Goal: Find specific page/section: Find specific page/section

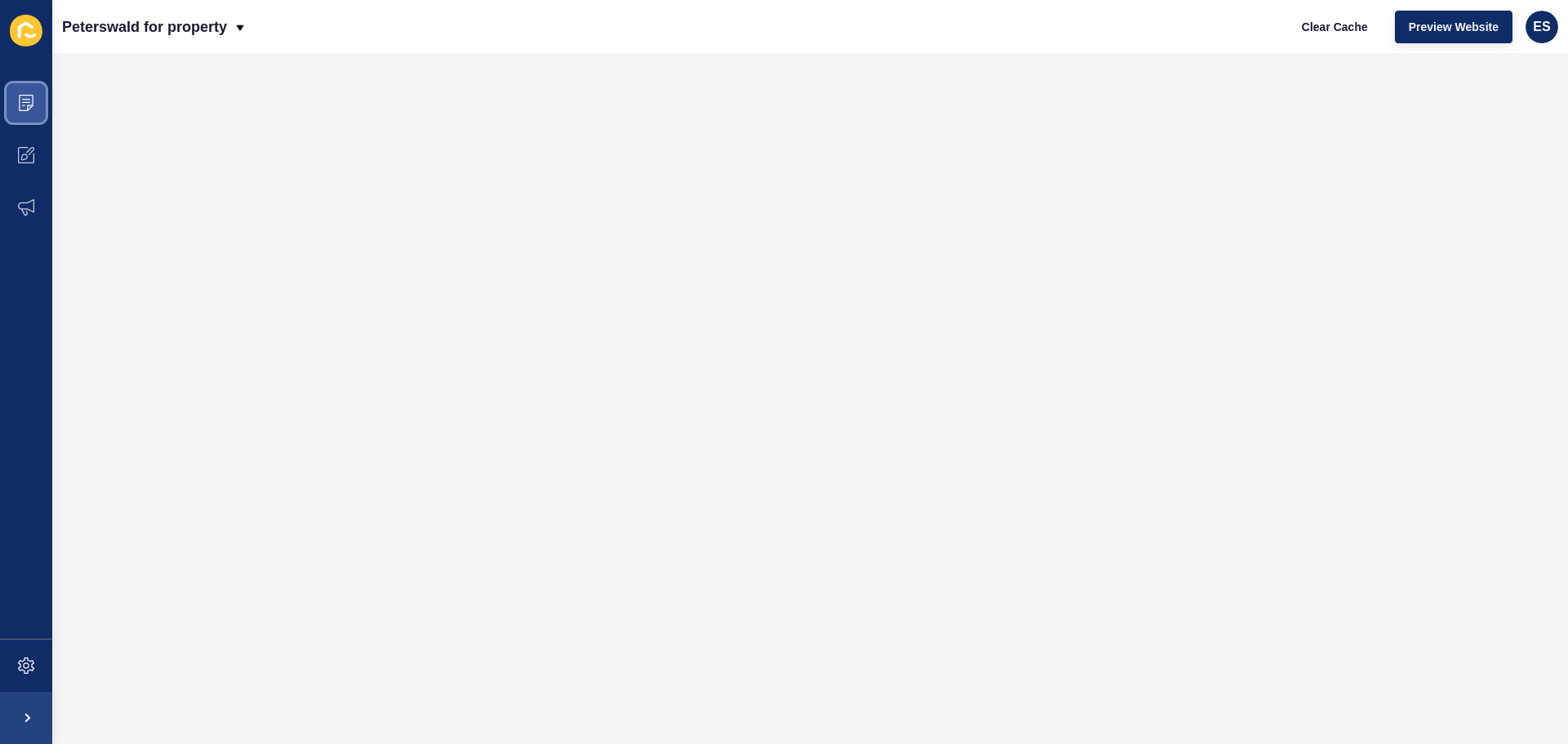
drag, startPoint x: 24, startPoint y: 80, endPoint x: 34, endPoint y: 93, distance: 16.4
click at [27, 83] on span at bounding box center [26, 103] width 53 height 53
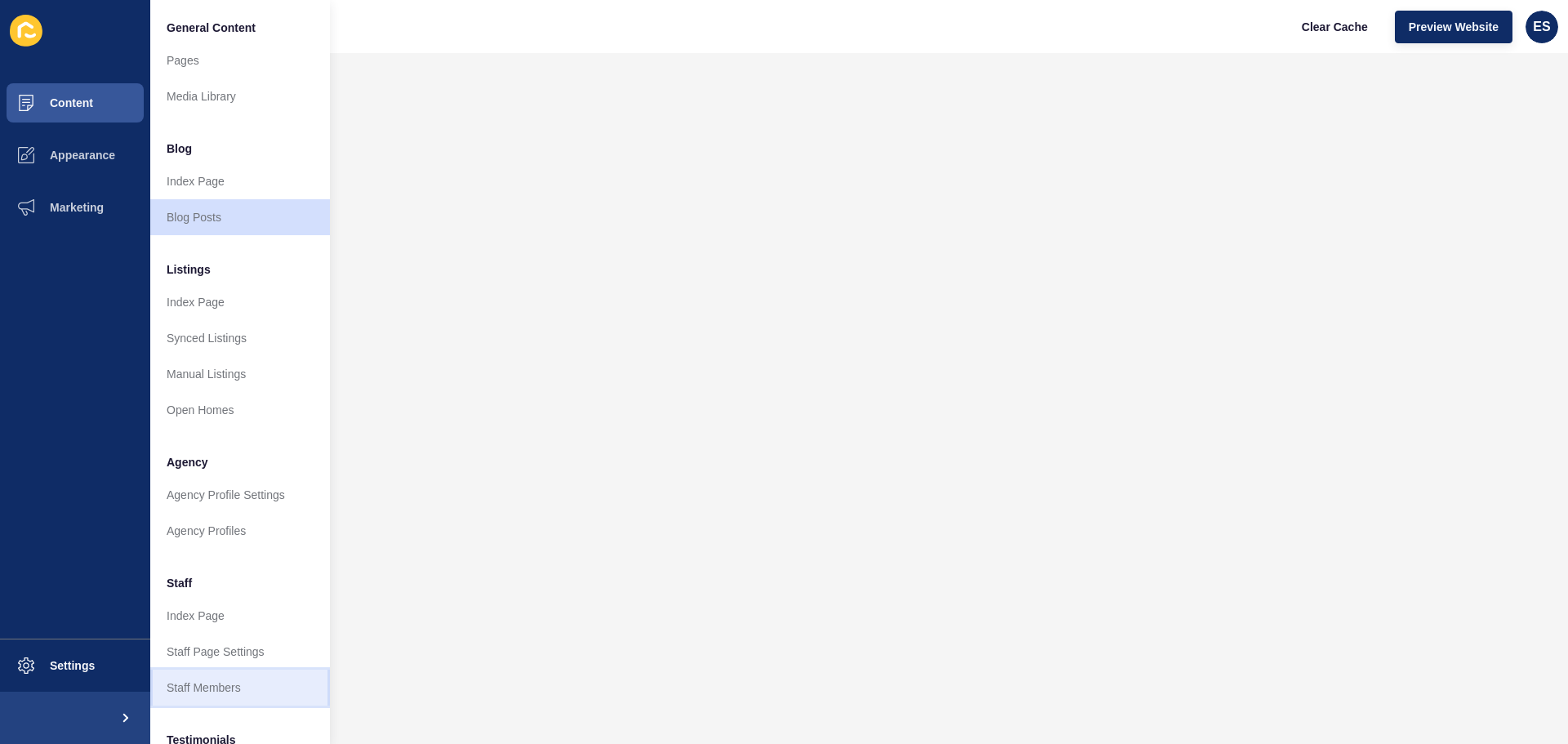
click at [253, 693] on link "Staff Members" at bounding box center [240, 688] width 180 height 36
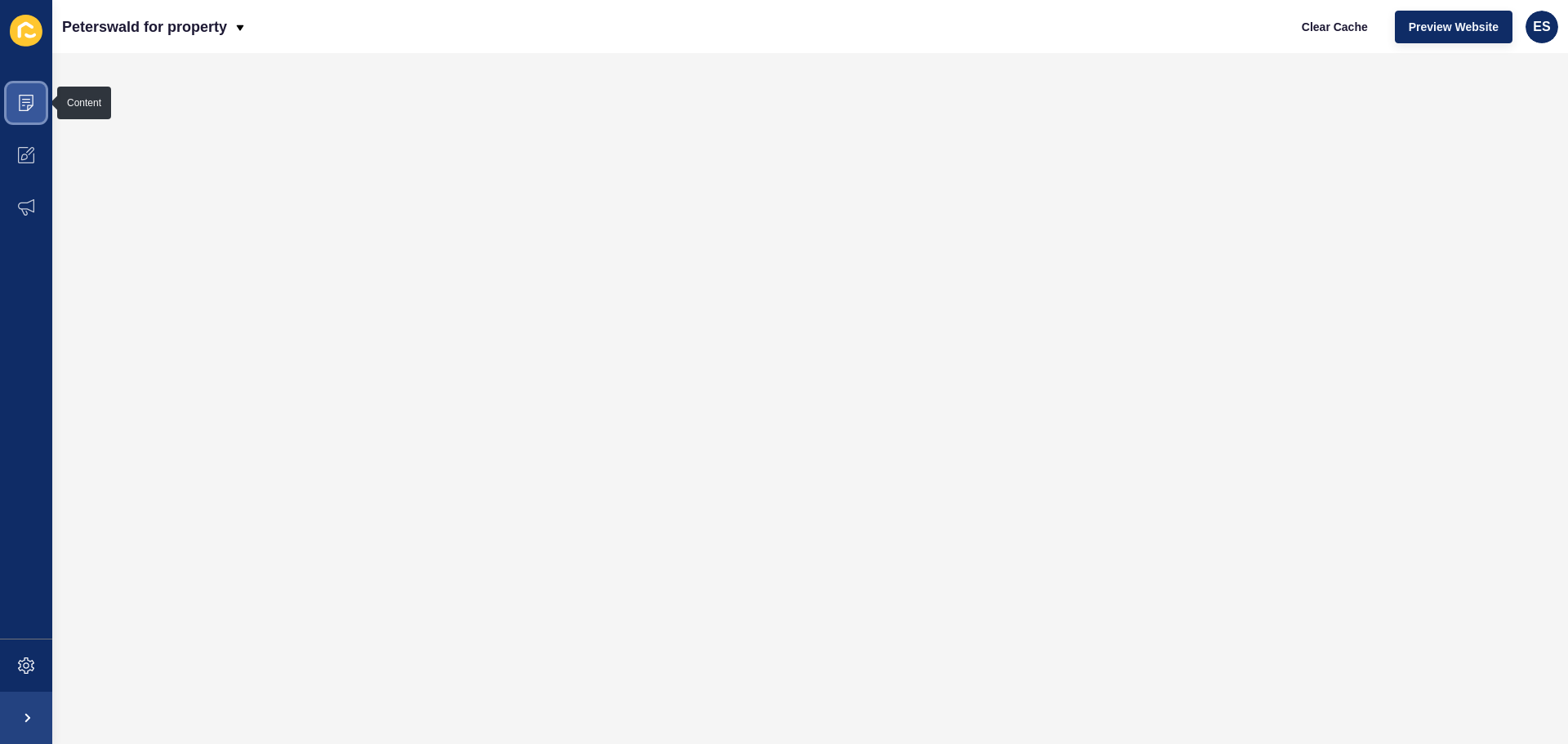
click at [34, 98] on span at bounding box center [26, 103] width 53 height 53
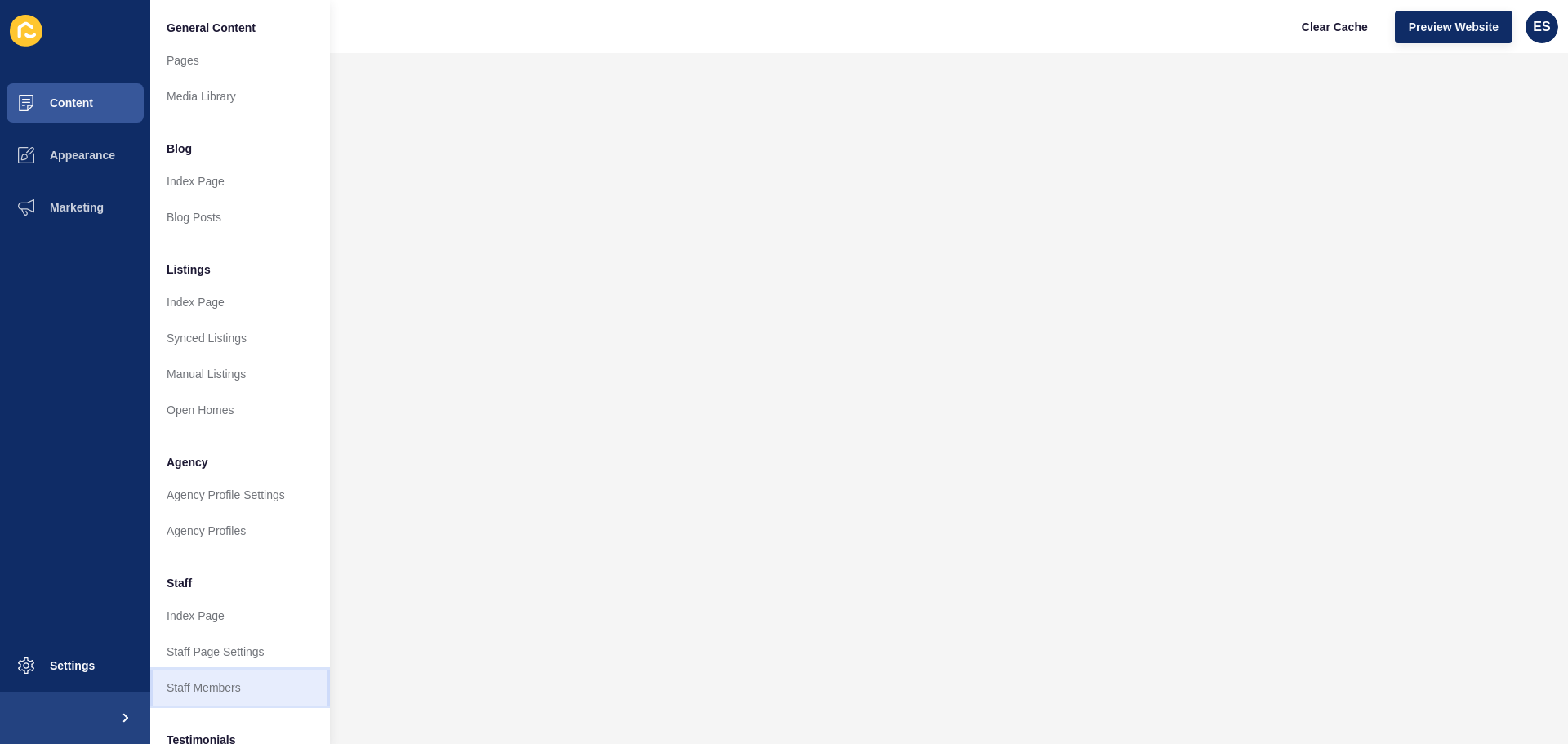
click at [216, 687] on link "Staff Members" at bounding box center [240, 688] width 180 height 36
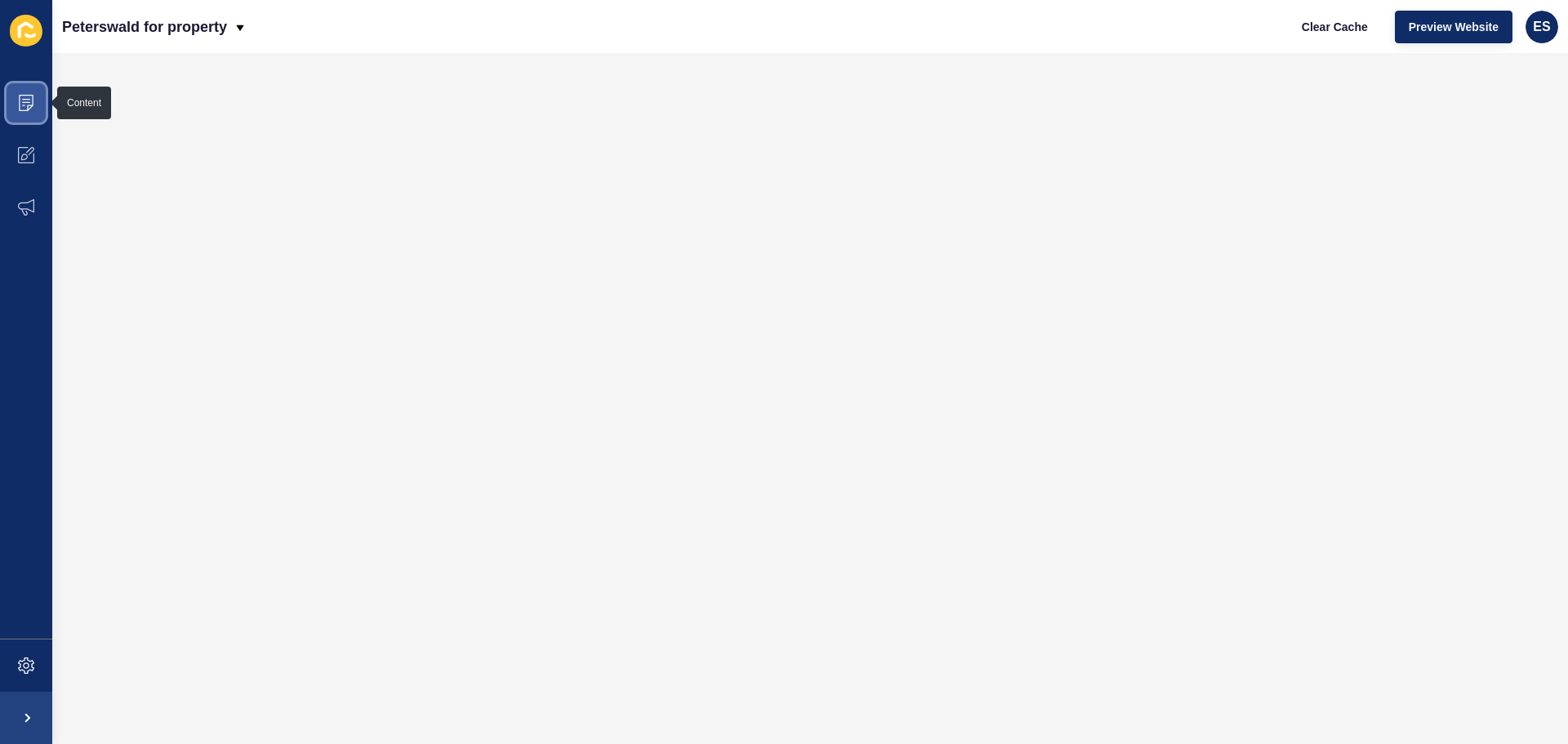
click at [23, 105] on icon at bounding box center [24, 105] width 3 height 1
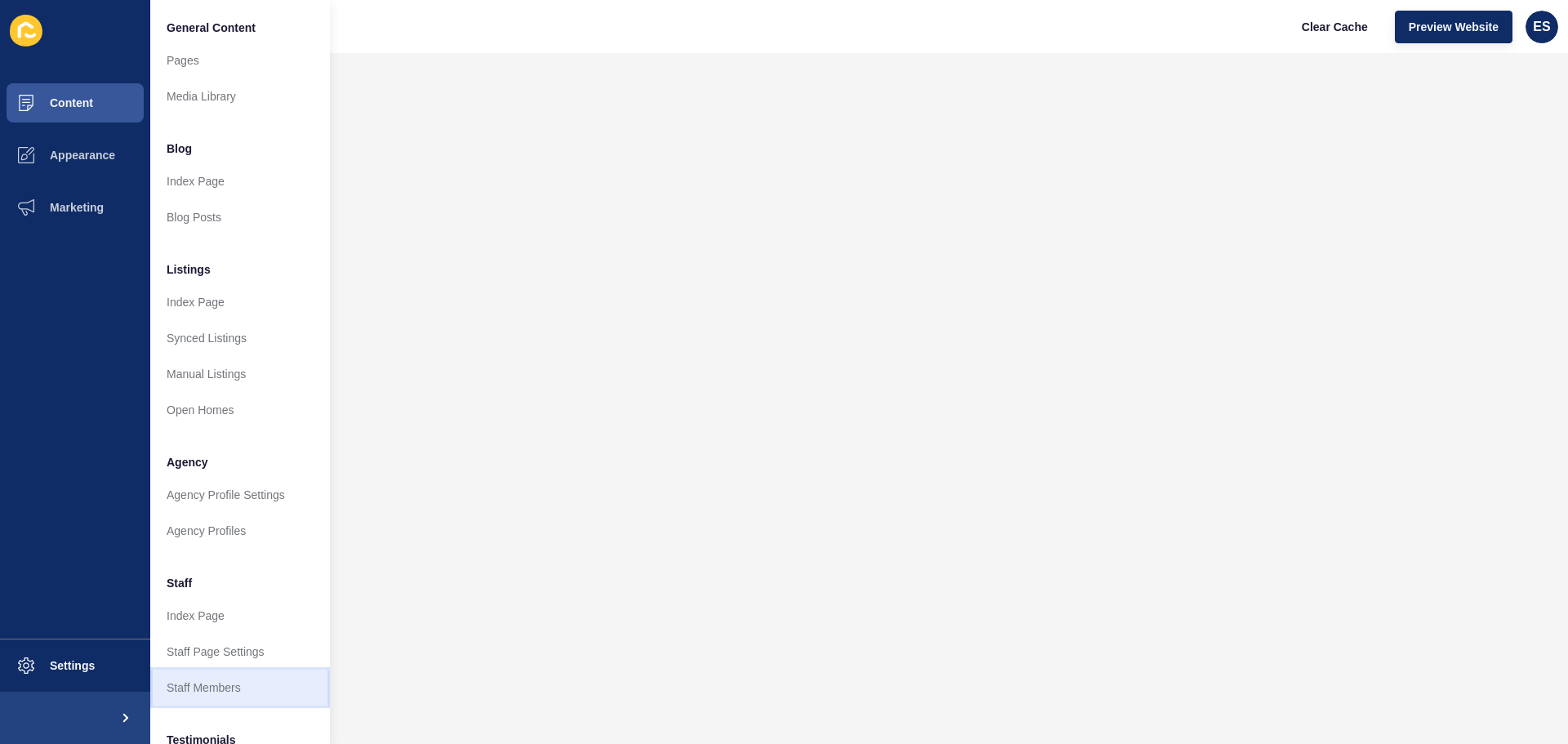
click at [241, 688] on link "Staff Members" at bounding box center [240, 688] width 180 height 36
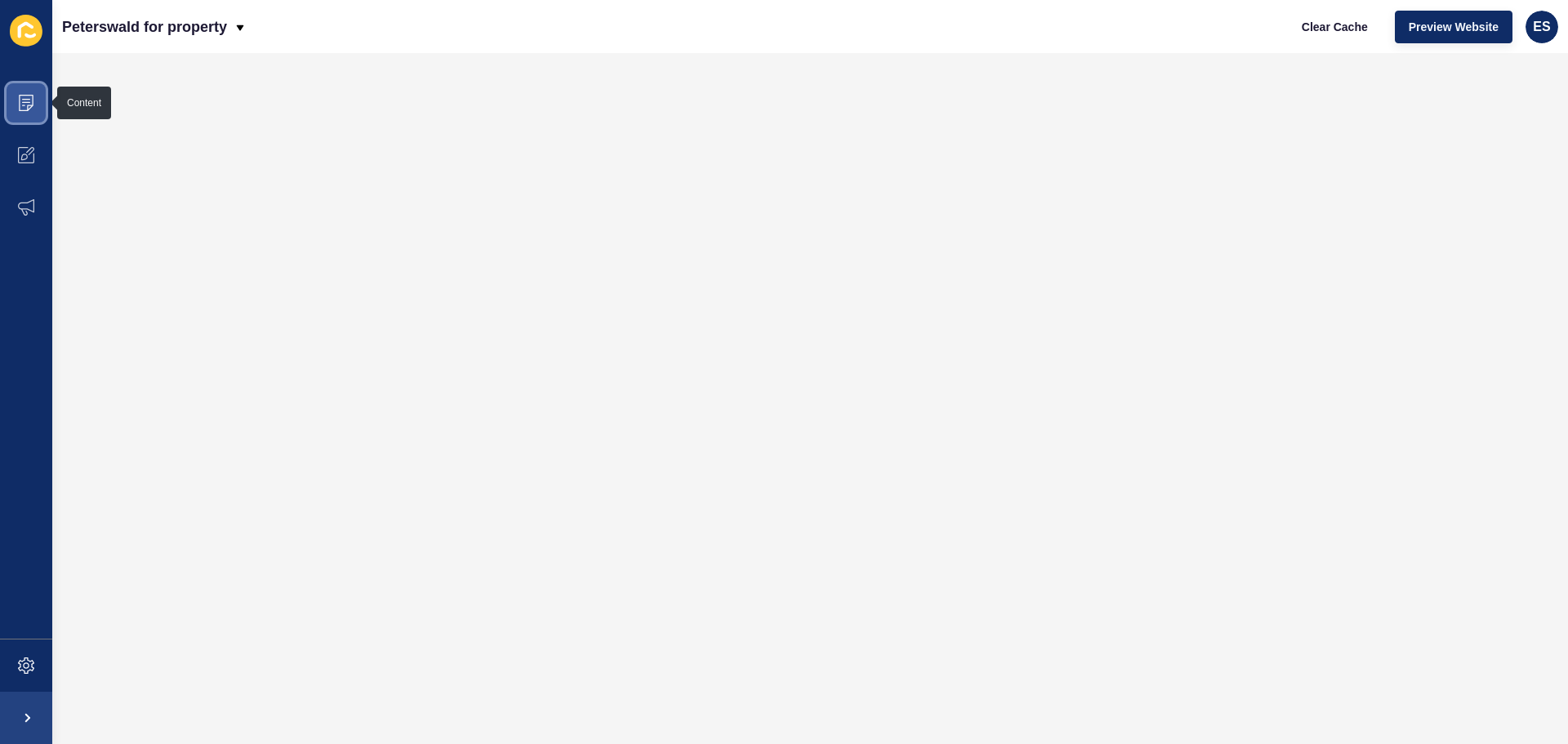
click at [33, 100] on icon at bounding box center [26, 103] width 15 height 16
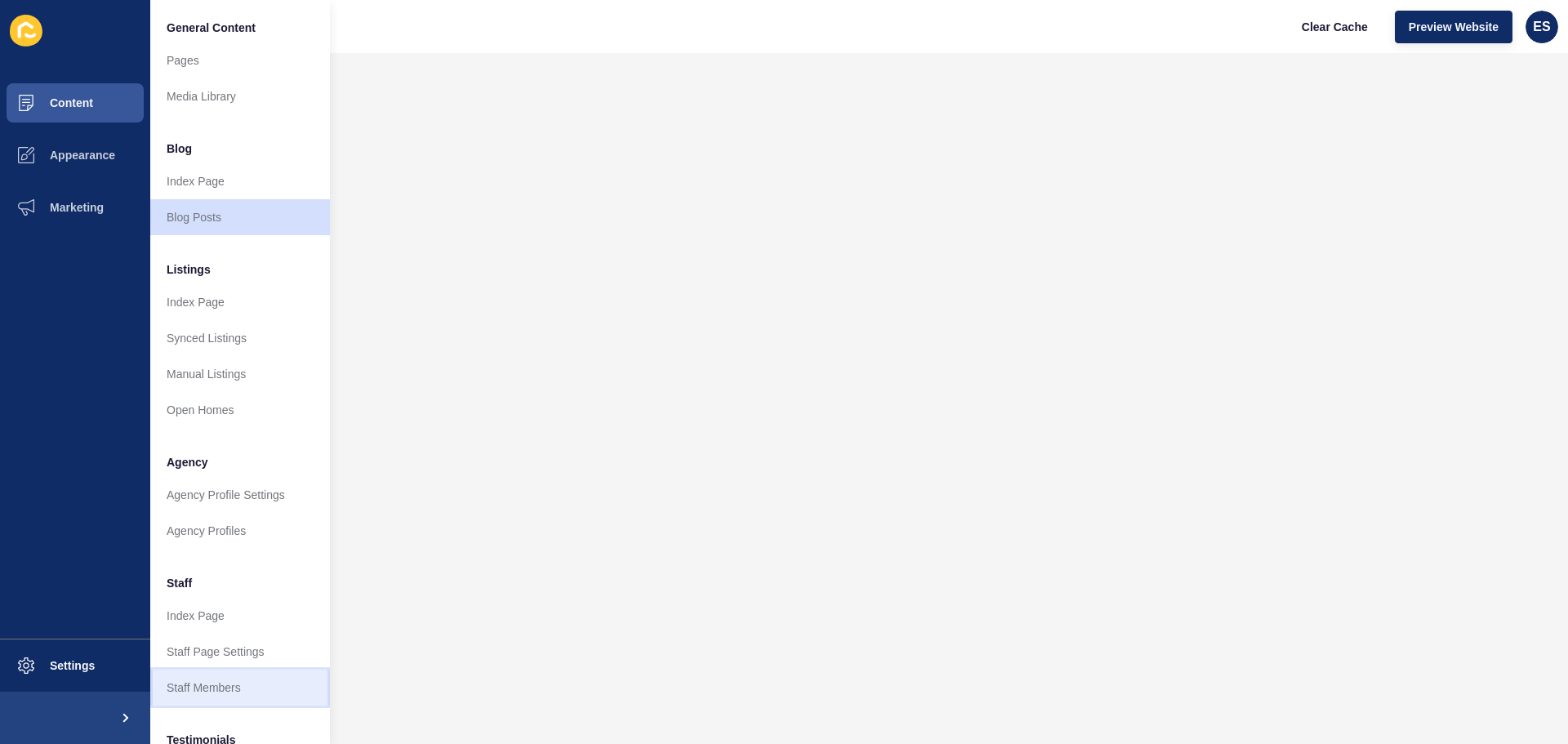
click at [226, 685] on link "Staff Members" at bounding box center [240, 688] width 180 height 36
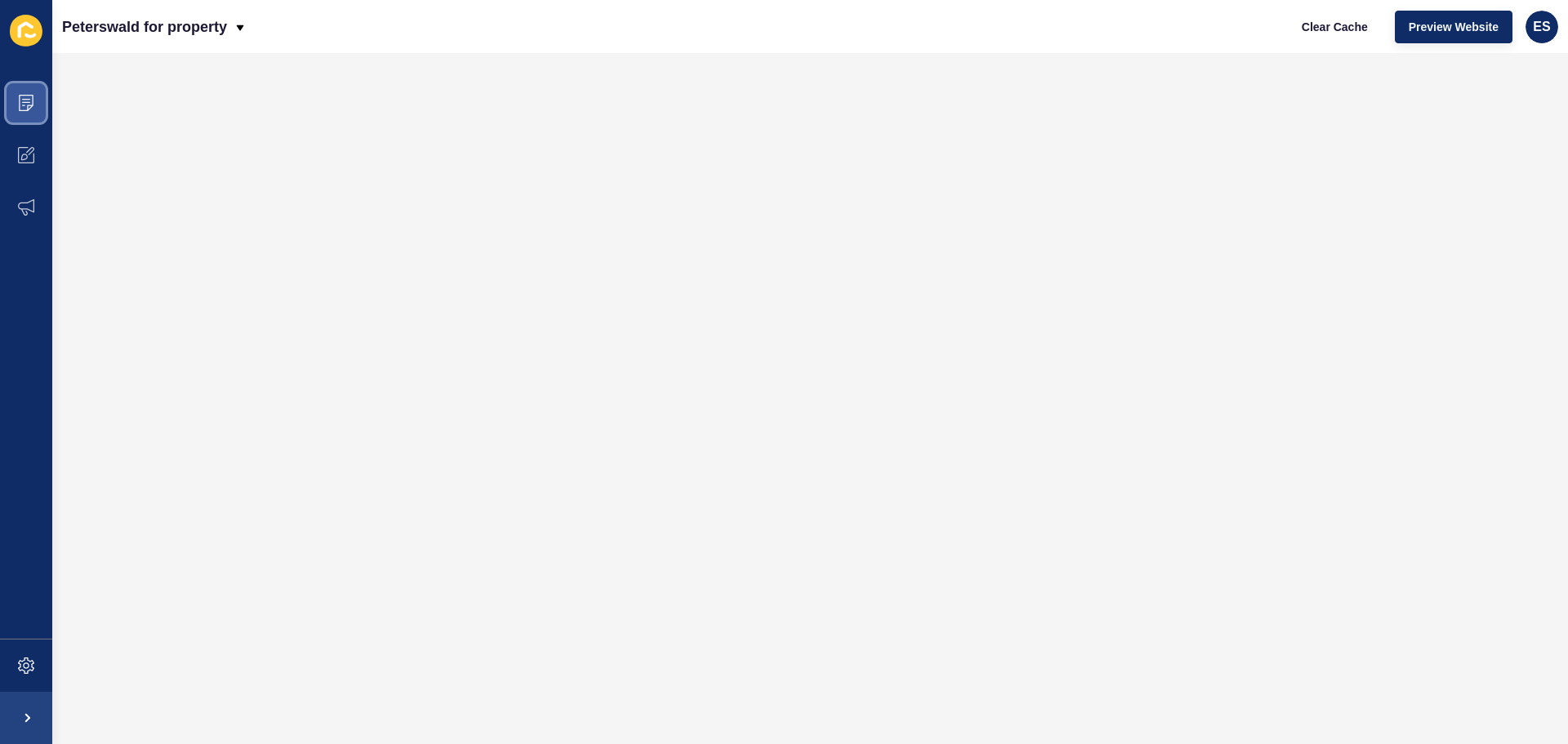
click at [26, 105] on icon at bounding box center [26, 103] width 16 height 16
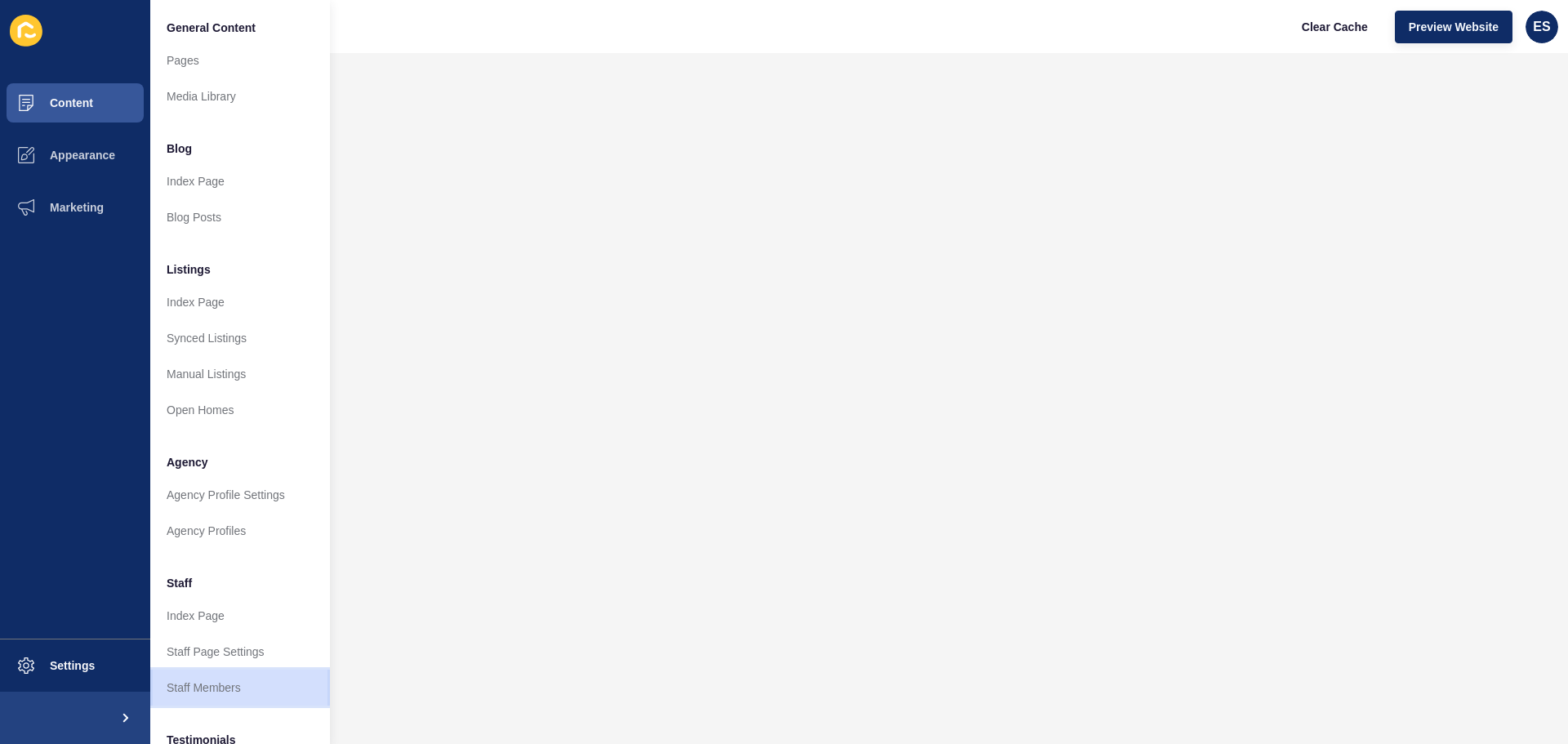
click at [210, 683] on link "Staff Members" at bounding box center [240, 688] width 180 height 36
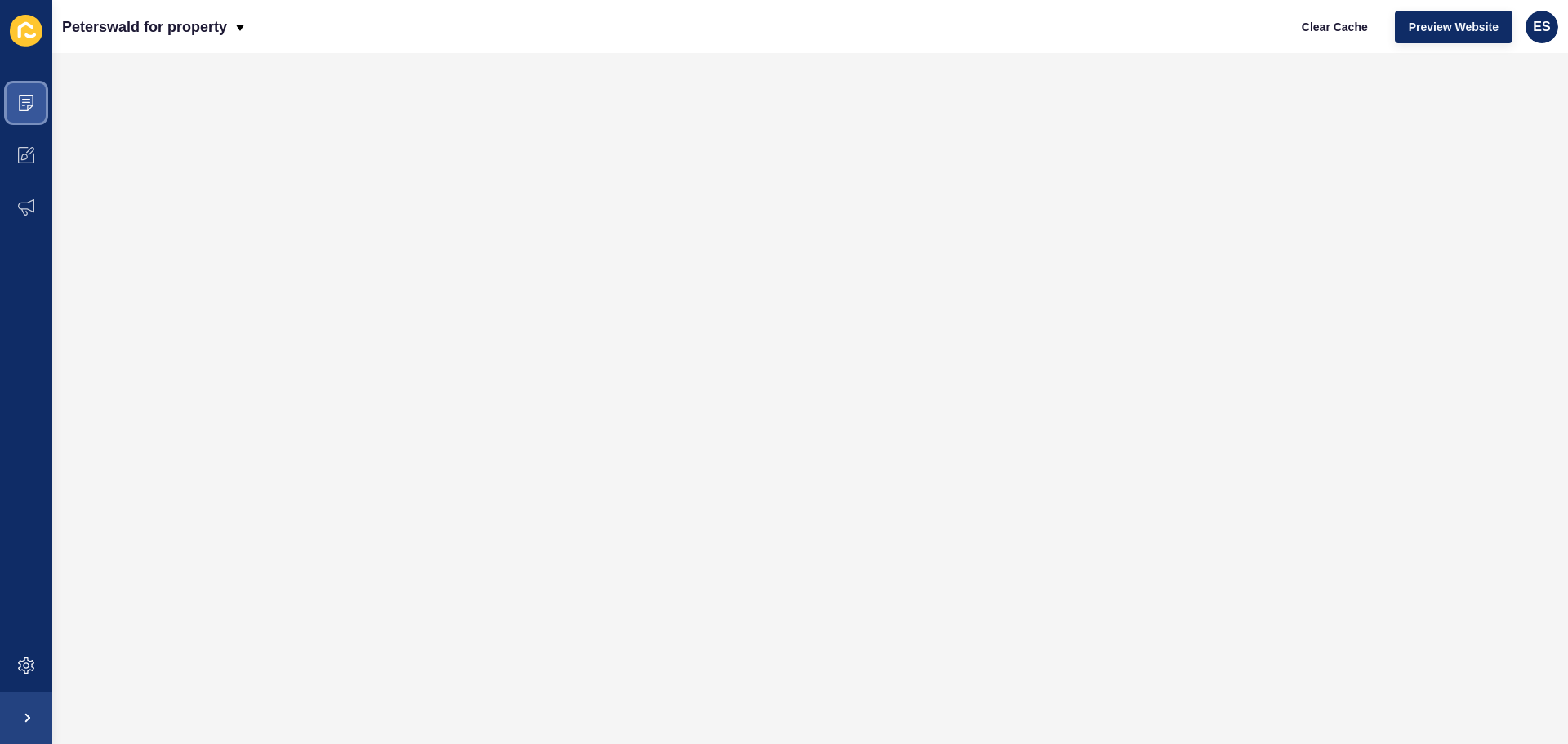
click at [16, 103] on span at bounding box center [26, 103] width 53 height 53
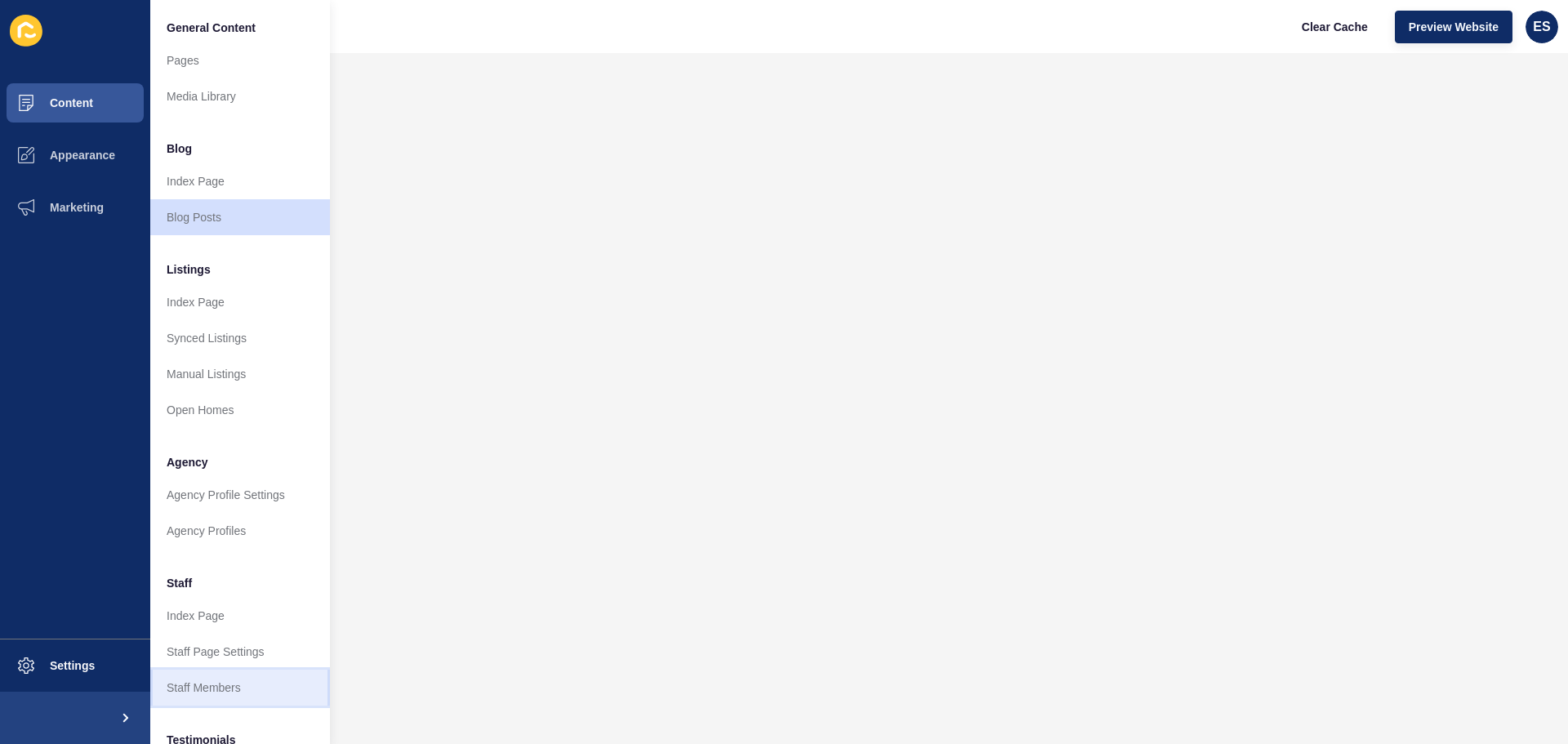
click at [216, 686] on link "Staff Members" at bounding box center [240, 688] width 180 height 36
